Goal: Task Accomplishment & Management: Complete application form

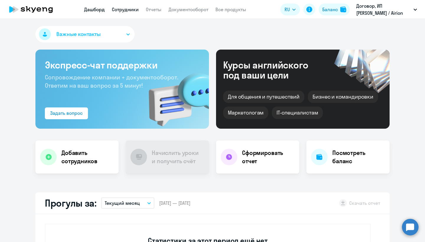
click at [121, 10] on link "Сотрудники" at bounding box center [125, 9] width 27 height 6
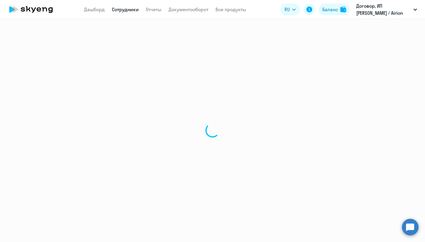
select select "30"
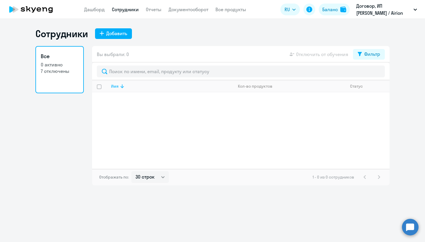
click at [122, 87] on icon at bounding box center [123, 86] width 4 height 4
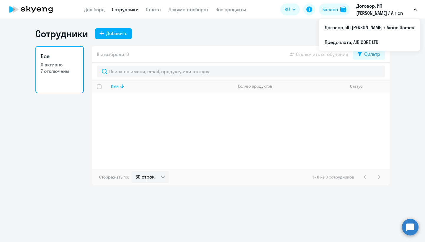
click at [380, 11] on p "Договор, ИП [PERSON_NAME] / Airion Games" at bounding box center [384, 9] width 55 height 14
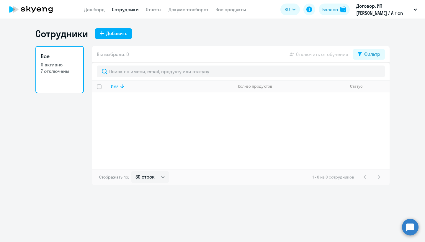
click at [380, 11] on p "Договор, ИП [PERSON_NAME] / Airion Games" at bounding box center [384, 9] width 55 height 14
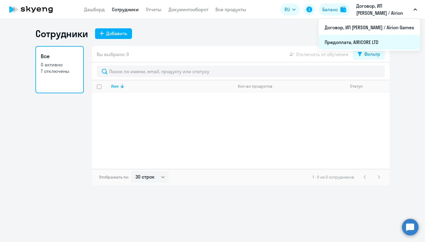
click at [326, 41] on li "Предоплата, AIRICORE LTD" at bounding box center [369, 42] width 101 height 15
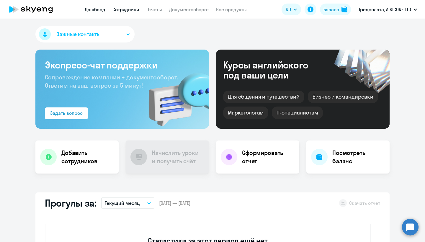
click at [129, 9] on link "Сотрудники" at bounding box center [126, 9] width 27 height 6
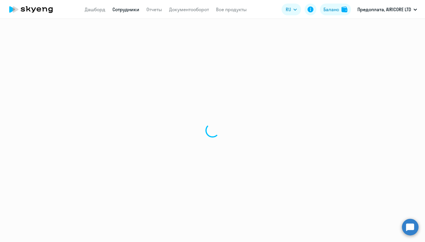
select select "30"
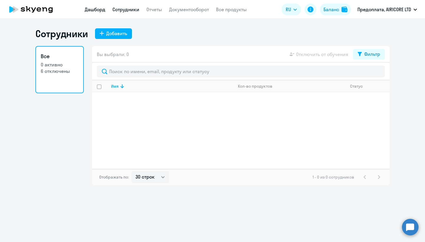
click at [98, 12] on link "Дашборд" at bounding box center [95, 9] width 21 height 6
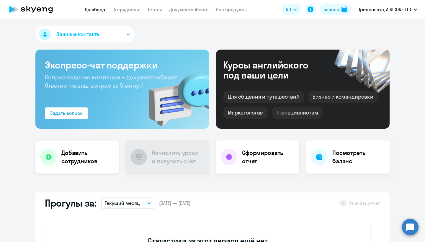
click at [72, 165] on h4 "Добавить сотрудников" at bounding box center [87, 157] width 53 height 17
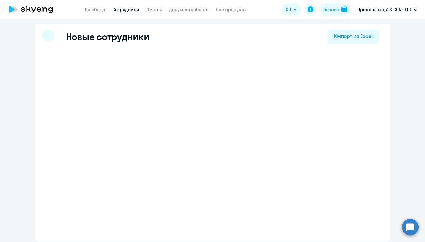
select select "english_adult_not_native_speaker"
select select "3"
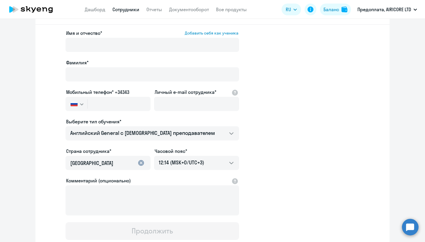
scroll to position [26, 0]
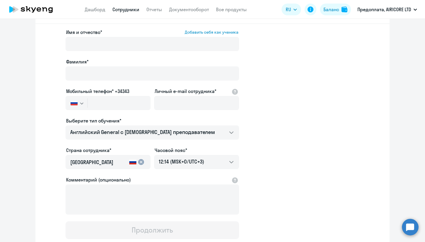
click at [78, 103] on button "button" at bounding box center [77, 103] width 22 height 14
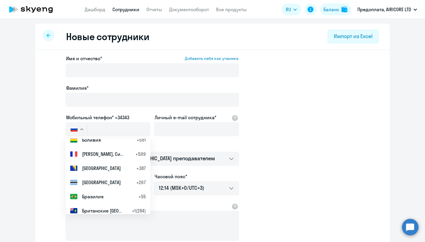
scroll to position [0, 0]
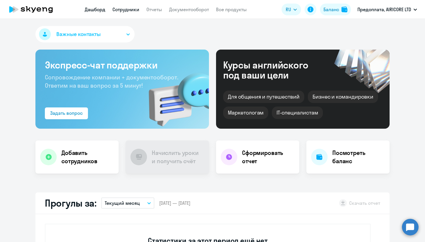
click at [134, 9] on link "Сотрудники" at bounding box center [126, 9] width 27 height 6
select select "30"
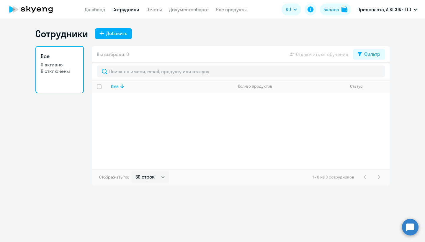
click at [60, 85] on link "Все 0 активно 6 отключены" at bounding box center [59, 69] width 48 height 47
click at [118, 87] on div "Имя" at bounding box center [115, 86] width 8 height 5
click at [117, 31] on div "Добавить" at bounding box center [116, 33] width 21 height 7
select select "english_adult_not_native_speaker"
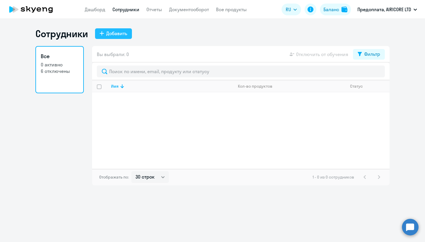
select select "3"
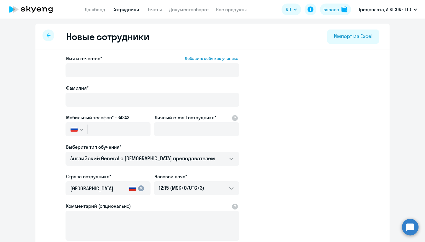
click at [48, 33] on div at bounding box center [49, 36] width 12 height 12
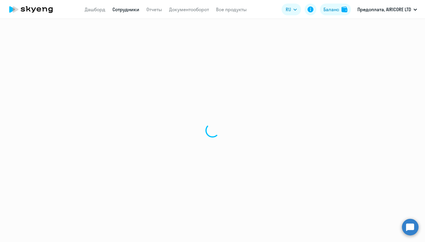
select select "30"
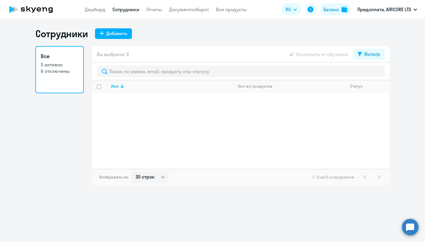
click at [102, 12] on app-menu-item-link "Дашборд" at bounding box center [95, 9] width 21 height 7
select select "30"
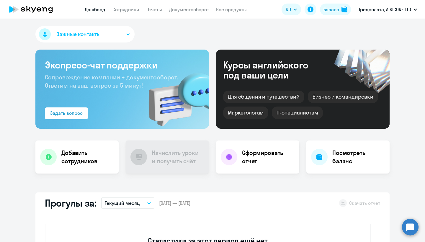
click at [133, 207] on button "Текущий месяц" at bounding box center [127, 203] width 53 height 11
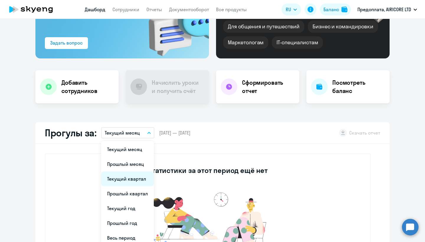
scroll to position [71, 0]
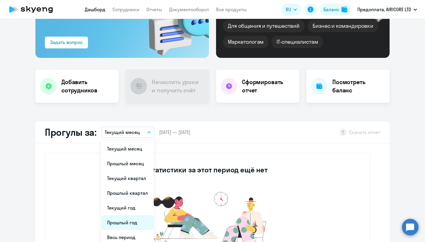
click at [133, 226] on li "Прошлый год" at bounding box center [127, 222] width 53 height 15
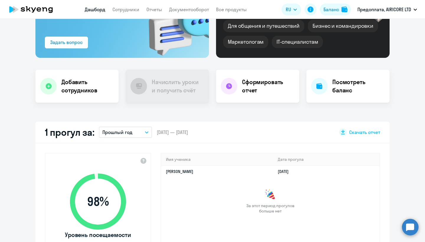
click at [138, 132] on button "Прошлый год" at bounding box center [125, 132] width 53 height 11
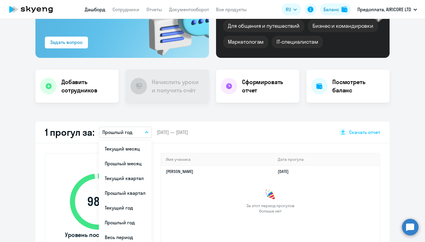
click at [144, 116] on div "Важные контакты Экспресс-чат поддержки Сопровождение компании + документооборот…" at bounding box center [212, 130] width 425 height 223
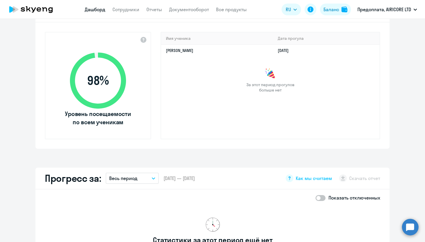
scroll to position [196, 0]
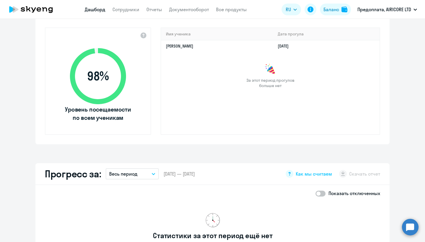
click at [147, 172] on button "Весь период" at bounding box center [132, 173] width 53 height 11
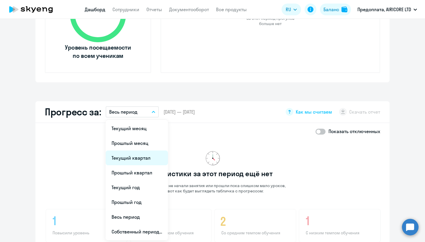
scroll to position [263, 0]
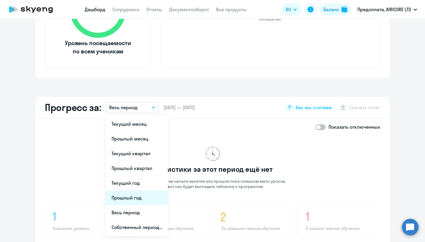
click at [141, 201] on li "Прошлый год" at bounding box center [137, 198] width 62 height 15
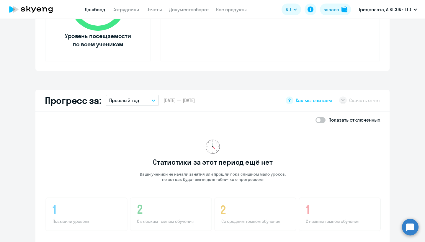
scroll to position [270, 0]
click at [321, 119] on span at bounding box center [321, 120] width 10 height 6
click at [316, 120] on input "checkbox" at bounding box center [315, 120] width 0 height 0
checkbox input "true"
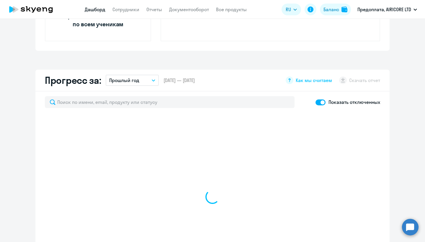
scroll to position [289, 0]
click at [156, 80] on button "Прошлый год" at bounding box center [132, 80] width 53 height 11
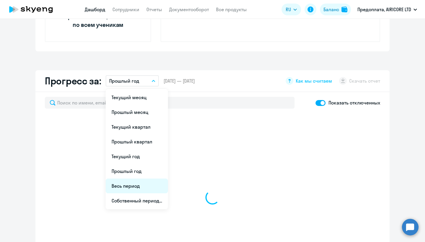
click at [136, 187] on li "Весь период" at bounding box center [137, 186] width 62 height 15
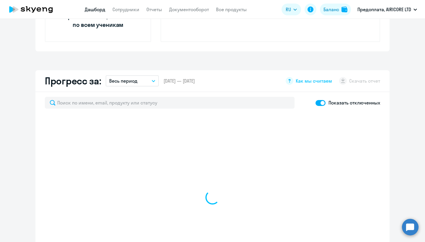
select select "30"
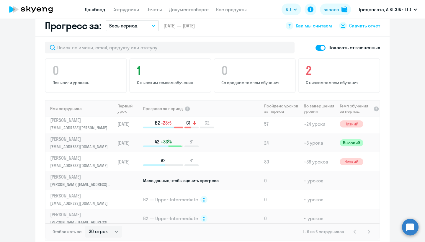
scroll to position [350, 0]
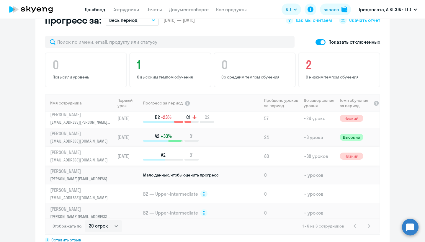
click at [289, 157] on td "80" at bounding box center [282, 156] width 40 height 19
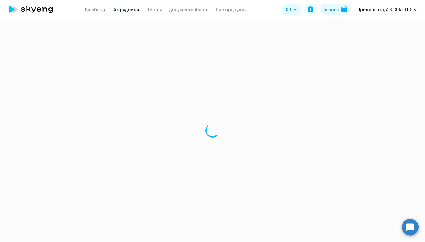
select select "english"
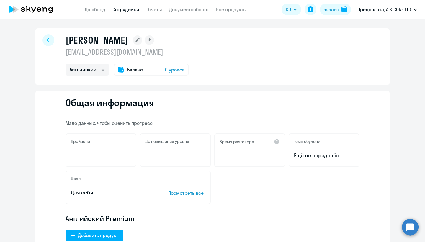
click at [135, 69] on span "Баланс" at bounding box center [135, 69] width 16 height 7
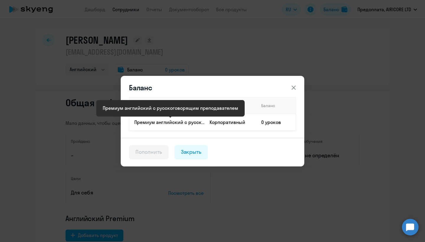
click at [184, 122] on p "Премиум английский с русскоговорящим преподавателем" at bounding box center [169, 122] width 70 height 6
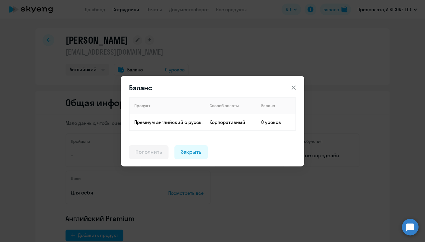
click at [143, 155] on div "Пополнить" at bounding box center [149, 152] width 27 height 8
click at [184, 152] on div "Закрыть" at bounding box center [191, 152] width 21 height 8
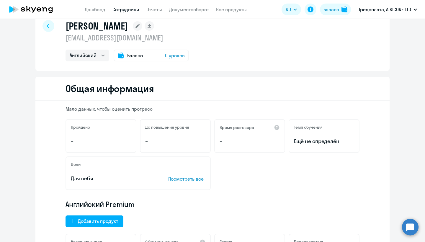
scroll to position [23, 0]
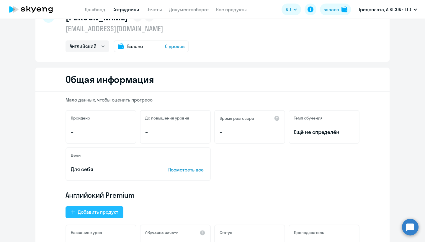
click at [98, 207] on button "Добавить продукт" at bounding box center [95, 212] width 58 height 12
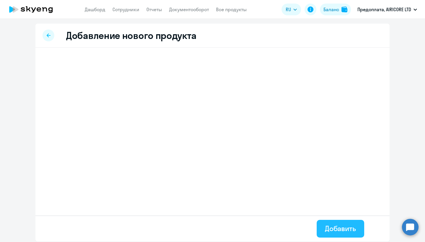
click at [345, 228] on div "Добавить" at bounding box center [340, 228] width 31 height 9
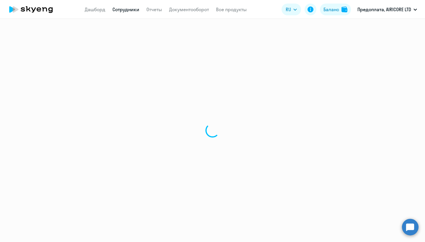
select select "english"
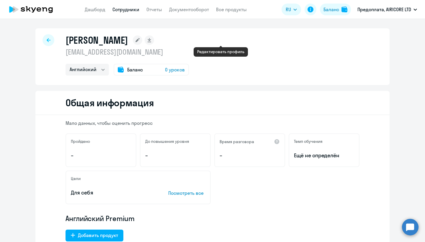
click at [142, 39] on rect at bounding box center [137, 39] width 9 height 9
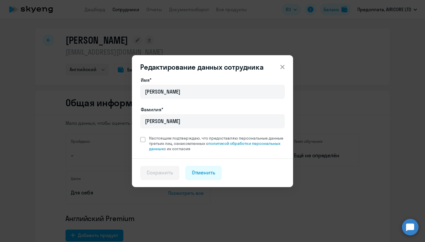
click at [286, 60] on div "Редактирование данных сотрудника Имя* [PERSON_NAME]* [PERSON_NAME] Настоящим по…" at bounding box center [212, 121] width 161 height 132
click at [286, 62] on button at bounding box center [283, 67] width 12 height 12
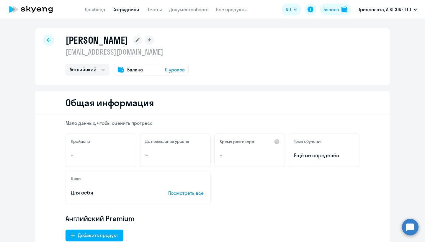
click at [45, 40] on div at bounding box center [49, 40] width 12 height 12
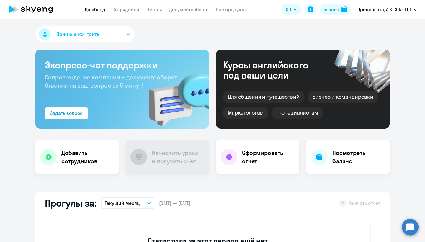
click at [116, 28] on button "Важные контакты" at bounding box center [84, 34] width 99 height 17
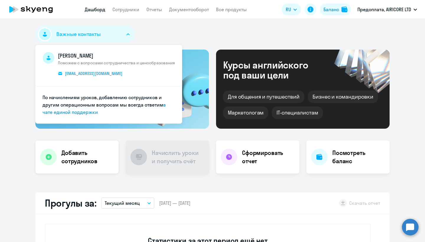
click at [76, 167] on div "Добавить сотрудников" at bounding box center [76, 157] width 83 height 33
select select "english_adult_not_native_speaker"
select select "3"
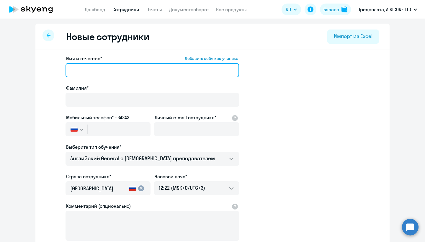
click at [134, 69] on input "Имя и отчество* Добавить себя как ученика" at bounding box center [153, 70] width 174 height 14
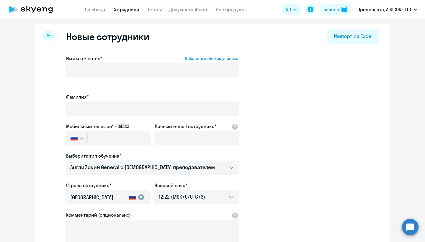
click at [80, 136] on svg-icon "button" at bounding box center [81, 138] width 5 height 5
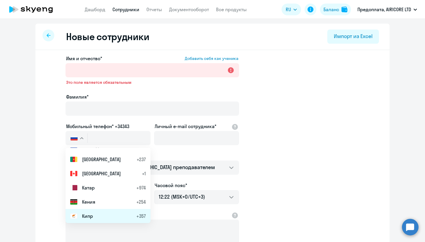
scroll to position [1183, 0]
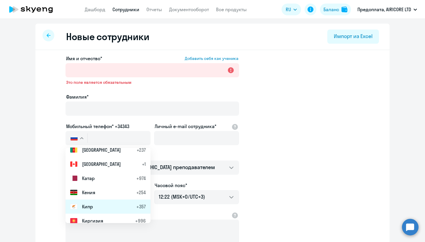
click at [91, 208] on span "Кипр" at bounding box center [87, 206] width 11 height 7
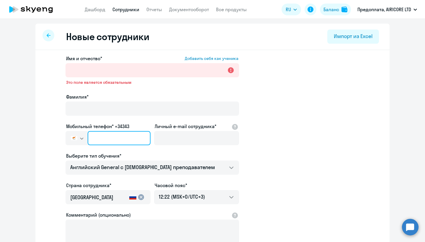
click at [111, 141] on input "text" at bounding box center [119, 138] width 63 height 14
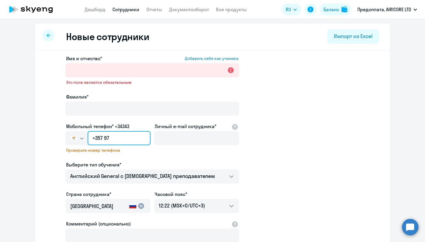
type input "+357 9"
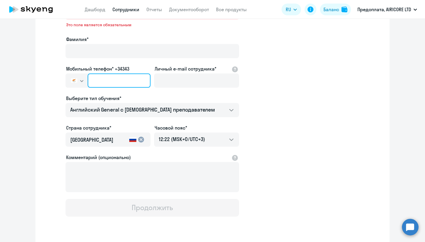
scroll to position [66, 0]
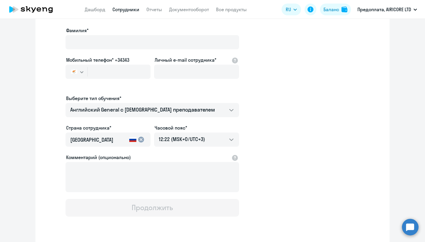
click at [110, 136] on input "[GEOGRAPHIC_DATA]" at bounding box center [98, 140] width 57 height 8
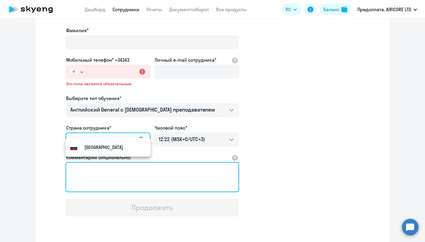
click at [155, 171] on textarea "Комментарий (опционально)" at bounding box center [153, 177] width 174 height 30
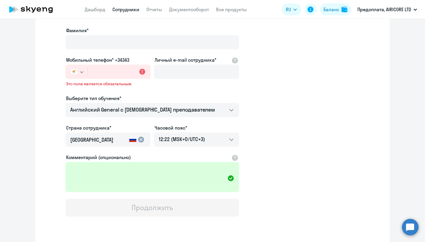
click at [141, 139] on mat-icon "cancel" at bounding box center [141, 139] width 7 height 7
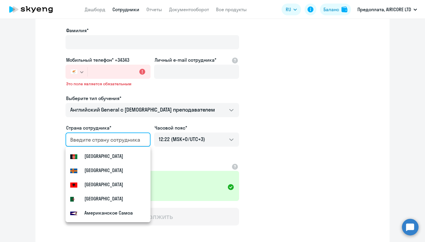
click at [120, 138] on input "country" at bounding box center [106, 140] width 73 height 8
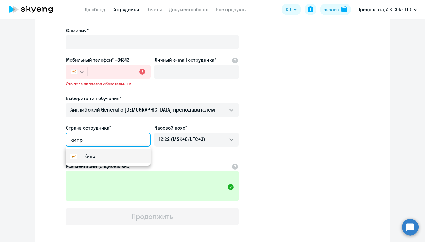
click at [108, 155] on mat-option "Кипр" at bounding box center [108, 156] width 85 height 14
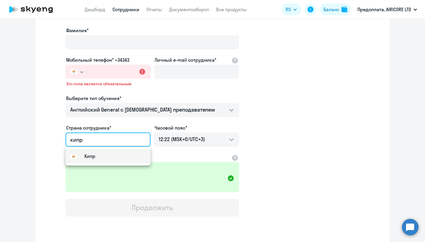
type input "Кипр"
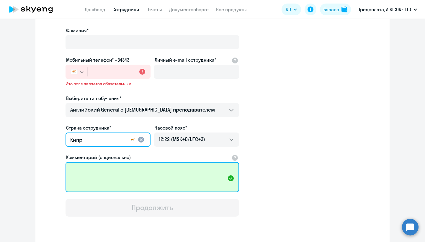
click at [206, 179] on textarea "Комментарий (опционально)" at bounding box center [153, 177] width 174 height 30
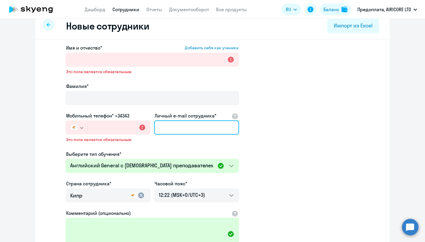
scroll to position [11, 0]
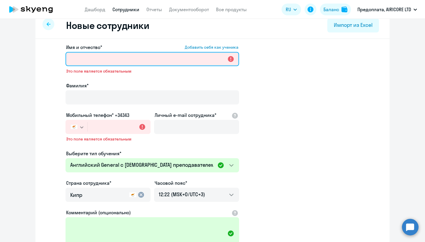
click at [139, 63] on input "Имя и отчество* Добавить себя как ученика" at bounding box center [153, 59] width 174 height 14
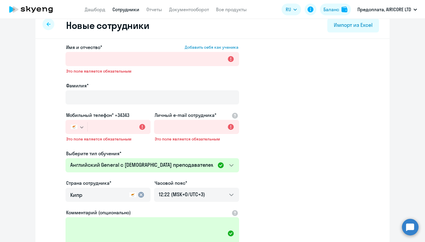
click at [282, 122] on app-new-student-form "Имя и отчество* Добавить себя как ученика Это поле является обязательным Фамили…" at bounding box center [213, 158] width 336 height 228
click at [51, 24] on div at bounding box center [49, 24] width 12 height 12
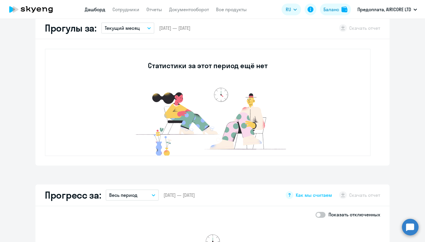
scroll to position [175, 0]
click at [114, 27] on p "Текущий месяц" at bounding box center [122, 27] width 35 height 7
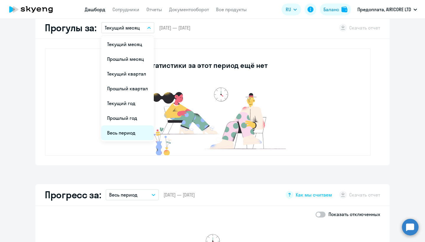
click at [121, 128] on li "Весь период" at bounding box center [127, 133] width 53 height 15
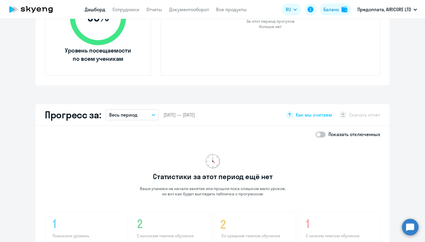
scroll to position [263, 0]
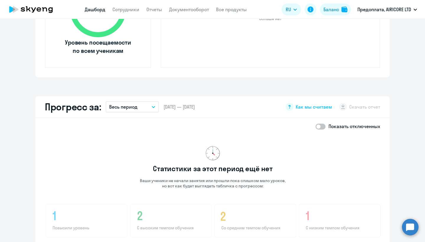
click at [153, 108] on icon "button" at bounding box center [153, 106] width 3 height 1
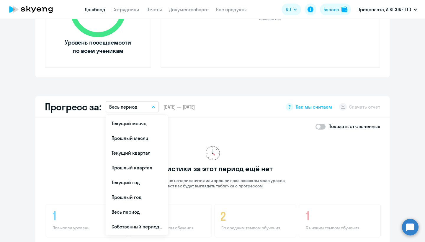
click at [316, 126] on span at bounding box center [321, 127] width 10 height 6
click at [316, 126] on input "checkbox" at bounding box center [315, 126] width 0 height 0
checkbox input "true"
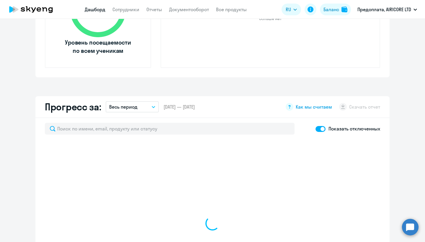
click at [293, 107] on icon at bounding box center [290, 107] width 8 height 8
select select "30"
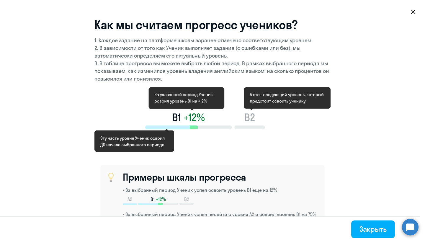
click at [415, 14] on icon at bounding box center [413, 11] width 5 height 5
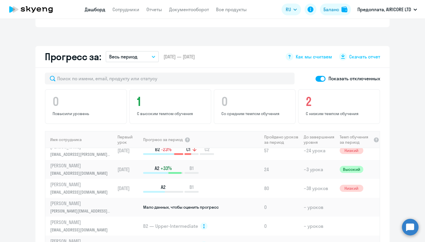
scroll to position [7, 0]
drag, startPoint x: 50, startPoint y: 192, endPoint x: 98, endPoint y: 195, distance: 48.0
click at [98, 195] on td "[PERSON_NAME] [PERSON_NAME][EMAIL_ADDRESS][DOMAIN_NAME]" at bounding box center [80, 188] width 70 height 19
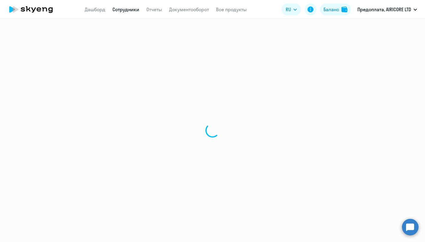
select select "english"
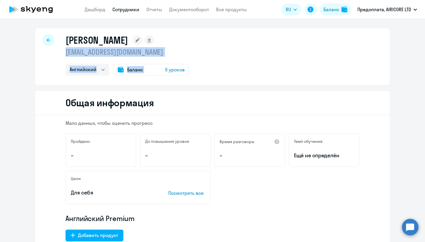
drag, startPoint x: 65, startPoint y: 50, endPoint x: 162, endPoint y: 57, distance: 97.1
click at [162, 57] on div "[PERSON_NAME] [EMAIL_ADDRESS][DOMAIN_NAME] Английский Баланс 0 уроков" at bounding box center [212, 56] width 354 height 57
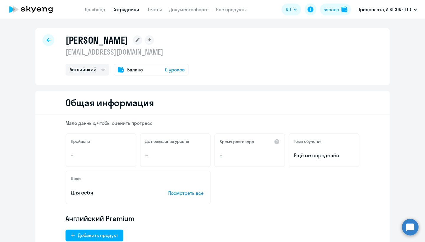
click at [162, 54] on p "[EMAIL_ADDRESS][DOMAIN_NAME]" at bounding box center [127, 51] width 123 height 9
drag, startPoint x: 159, startPoint y: 53, endPoint x: 67, endPoint y: 50, distance: 91.6
click at [67, 50] on p "[EMAIL_ADDRESS][DOMAIN_NAME]" at bounding box center [127, 51] width 123 height 9
copy p "[EMAIL_ADDRESS][DOMAIN_NAME]"
